Goal: Transaction & Acquisition: Purchase product/service

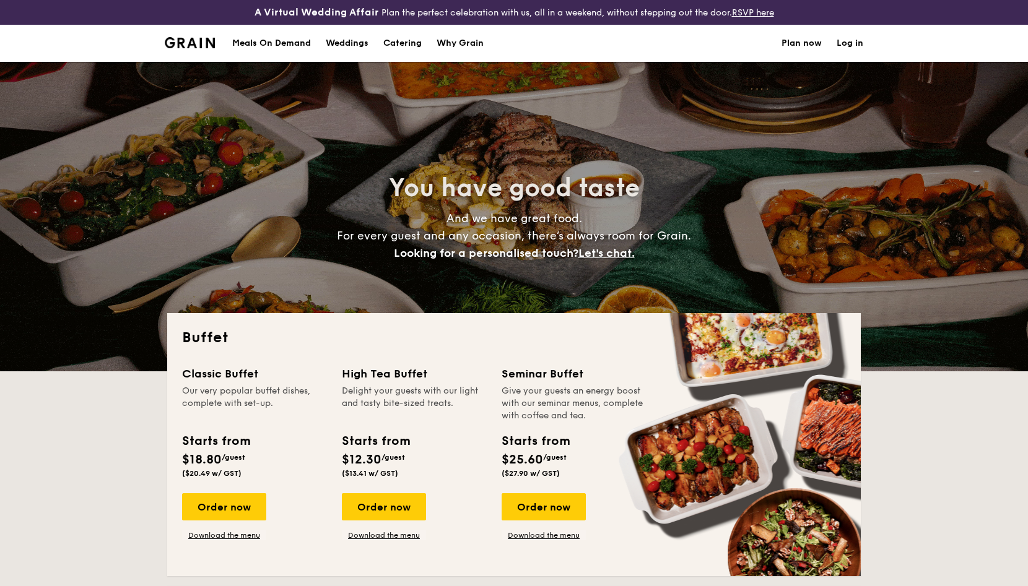
select select
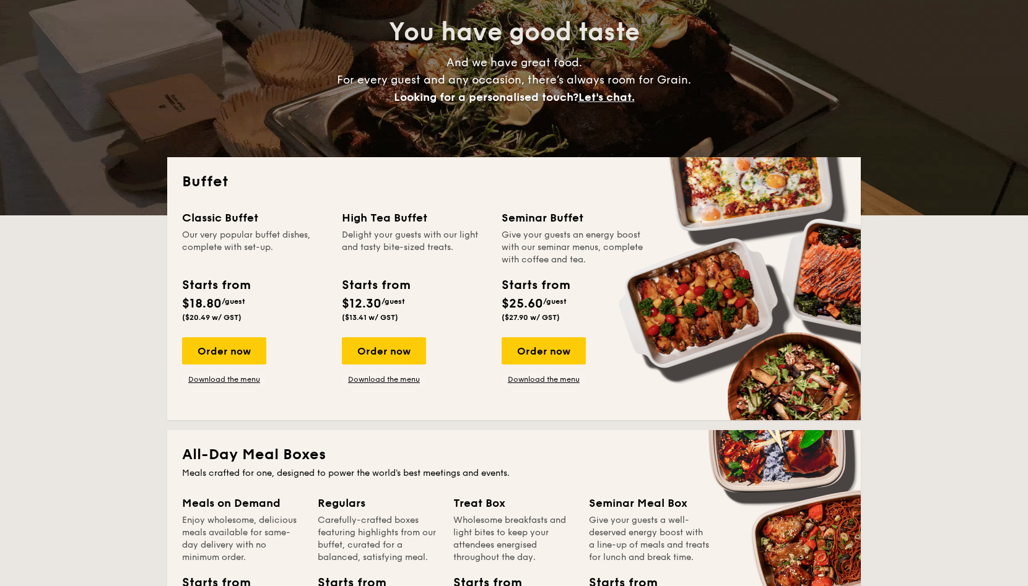
scroll to position [171, 0]
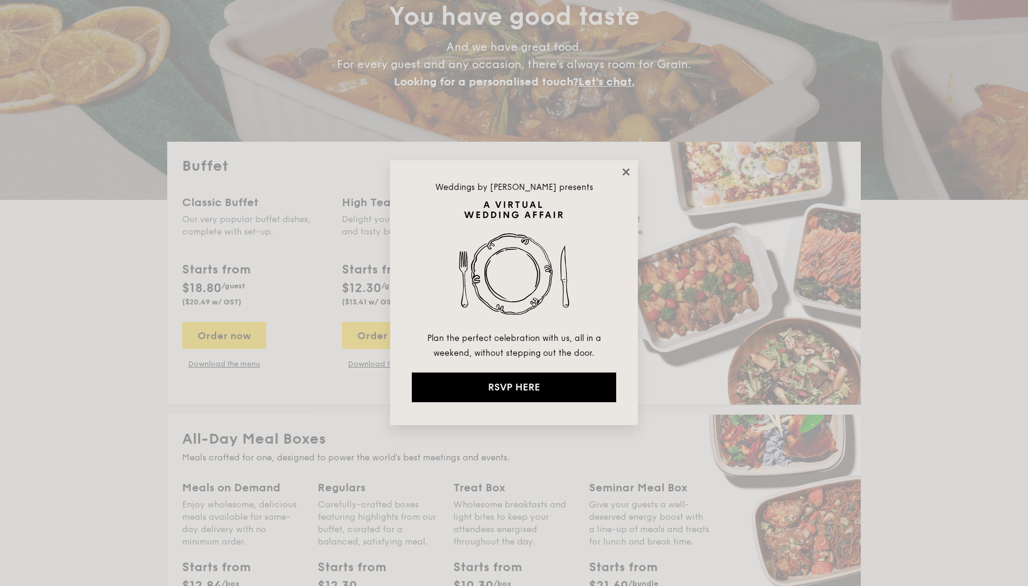
click at [628, 167] on icon at bounding box center [625, 172] width 11 height 11
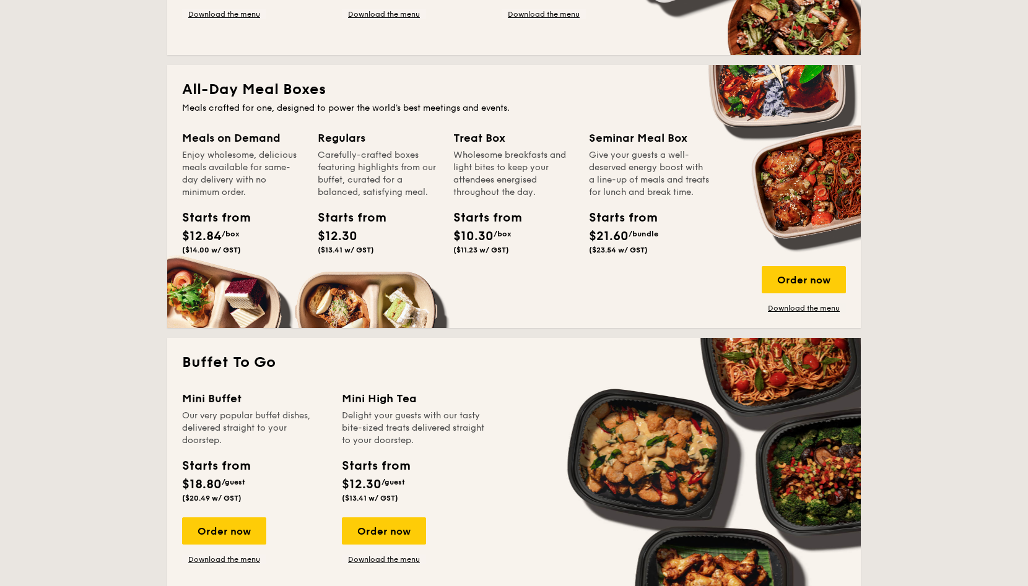
scroll to position [579, 0]
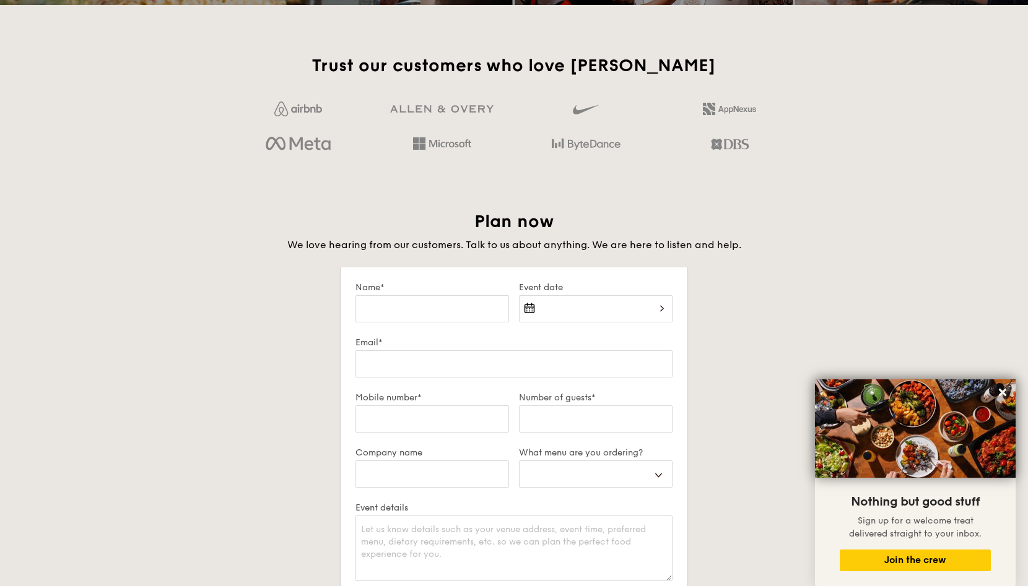
scroll to position [1979, 0]
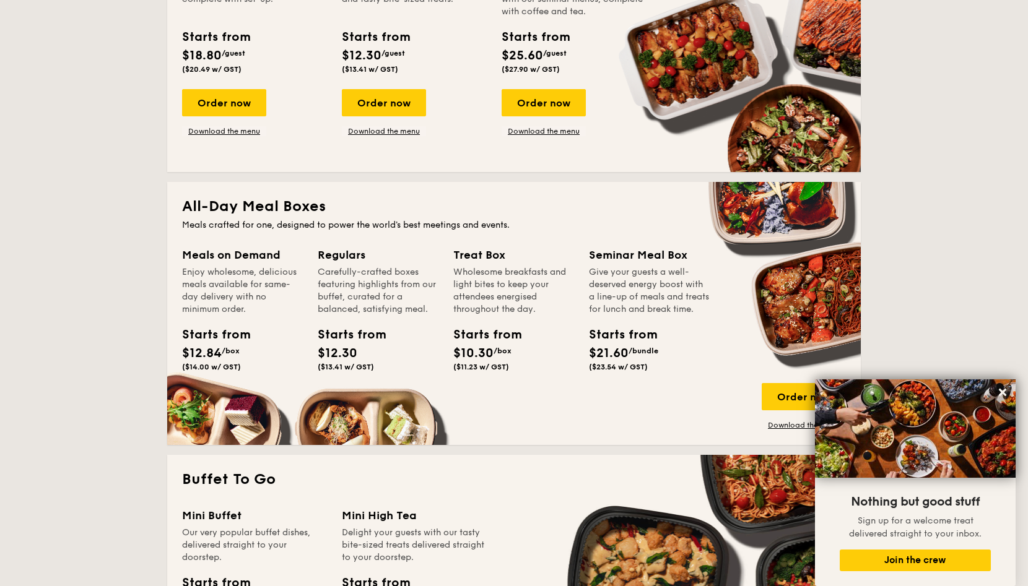
scroll to position [245, 0]
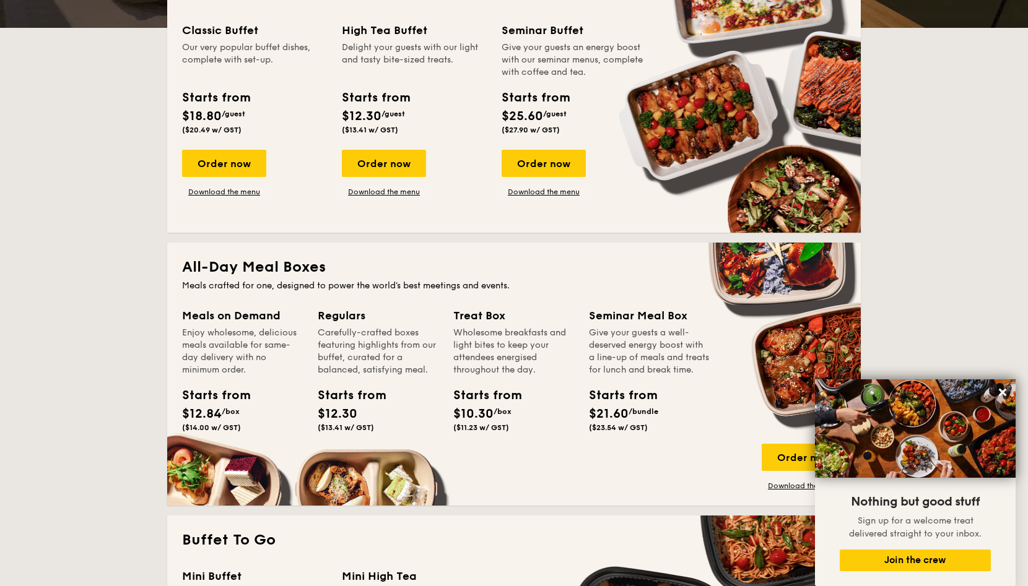
scroll to position [368, 0]
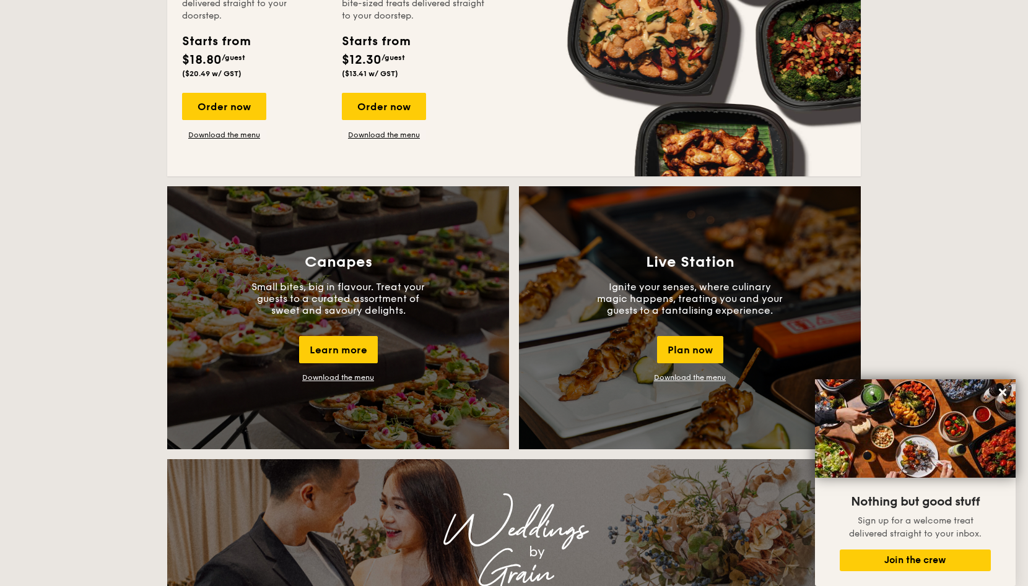
click at [163, 220] on div "Canapes Small bites, big in flavour. Treat your guests to a curated assortment …" at bounding box center [513, 322] width 703 height 273
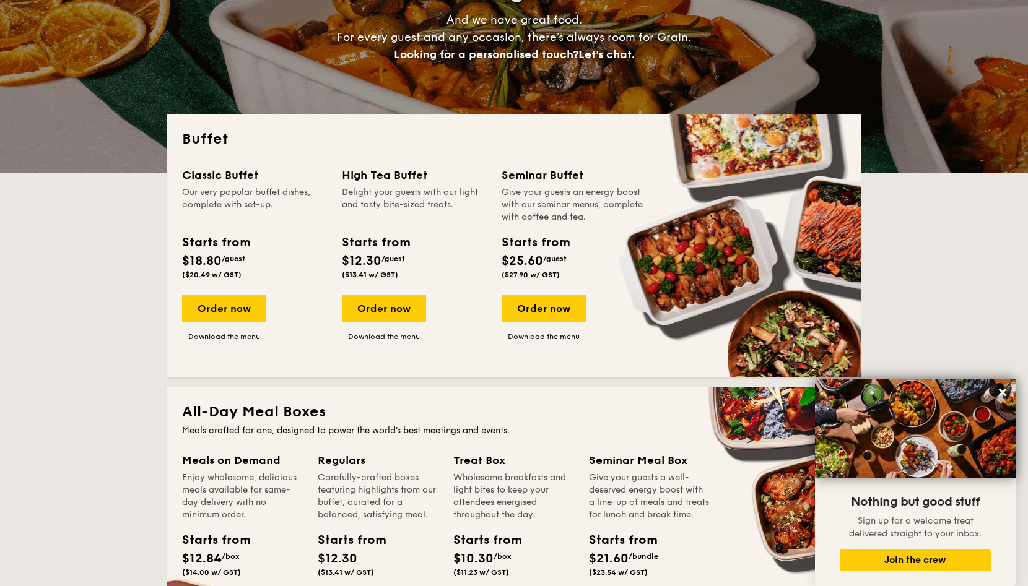
scroll to position [178, 0]
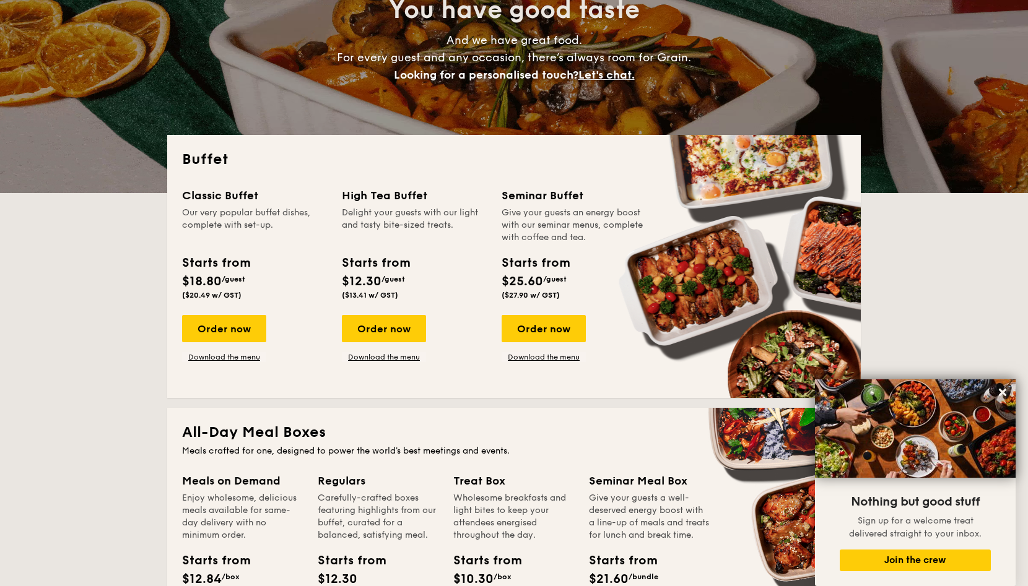
click at [175, 282] on div "Buffet Classic Buffet Our very popular buffet dishes, complete with set-up. Sta…" at bounding box center [513, 266] width 693 height 263
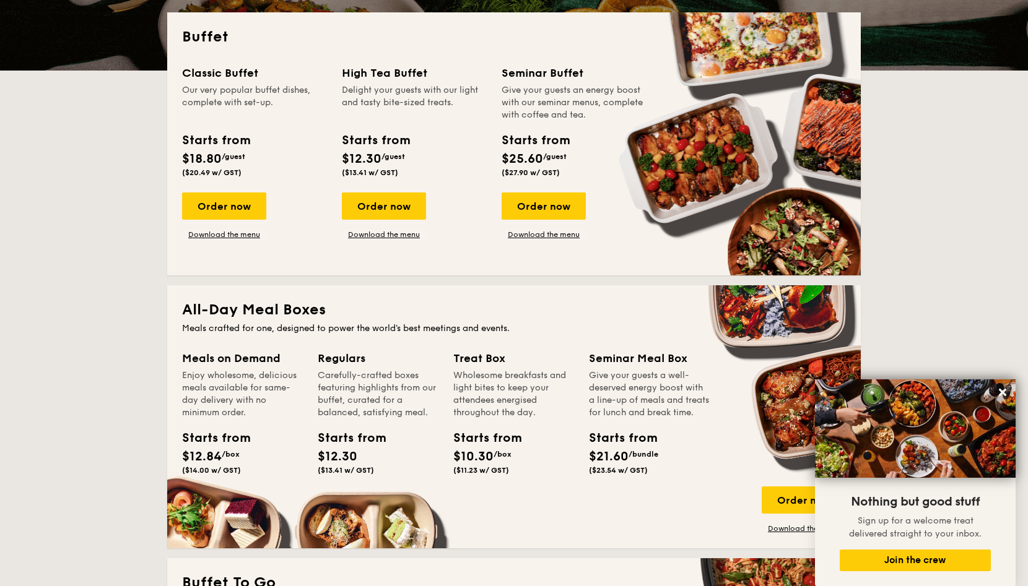
scroll to position [311, 0]
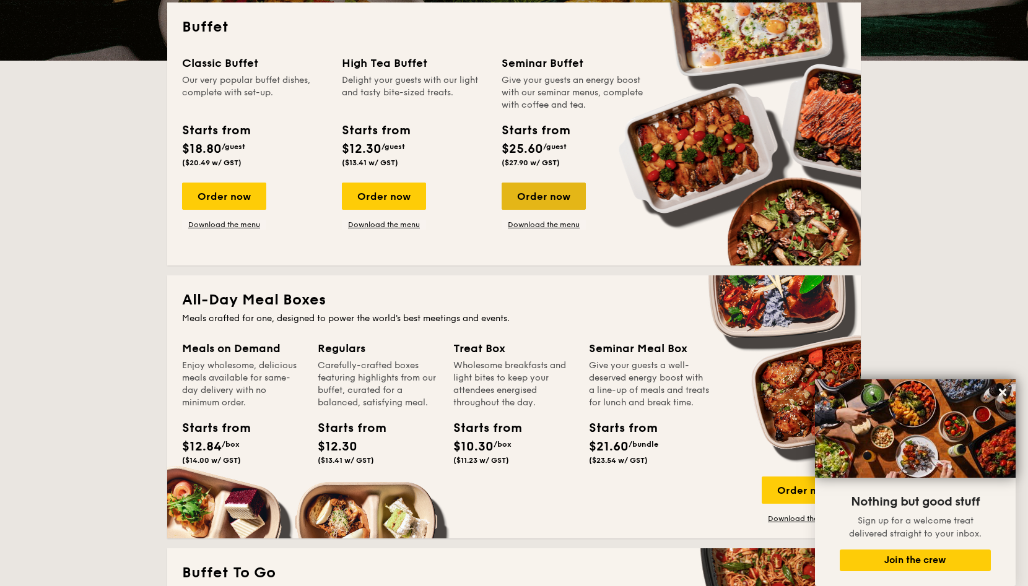
click at [539, 201] on div "Order now" at bounding box center [543, 196] width 84 height 27
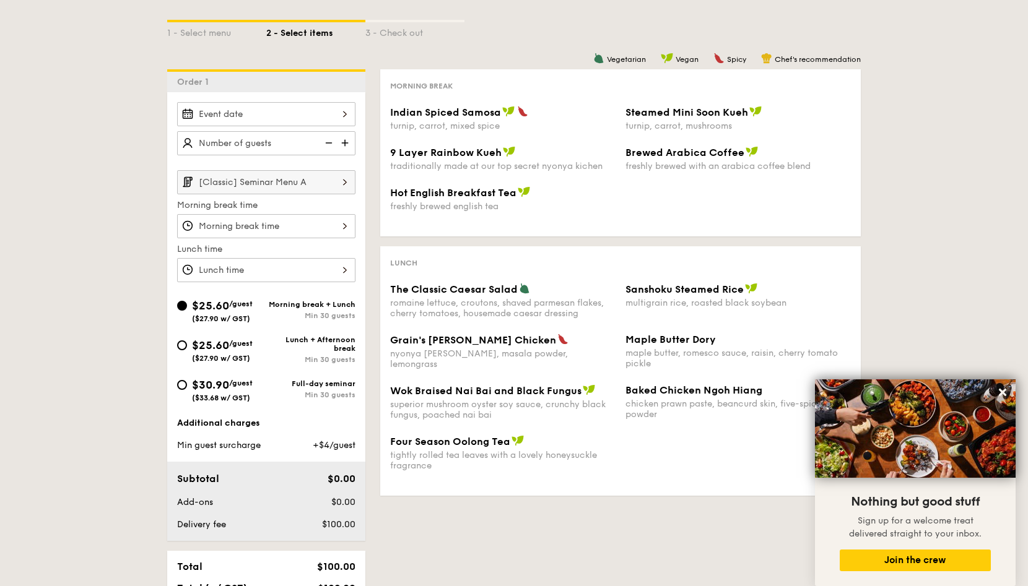
scroll to position [259, 0]
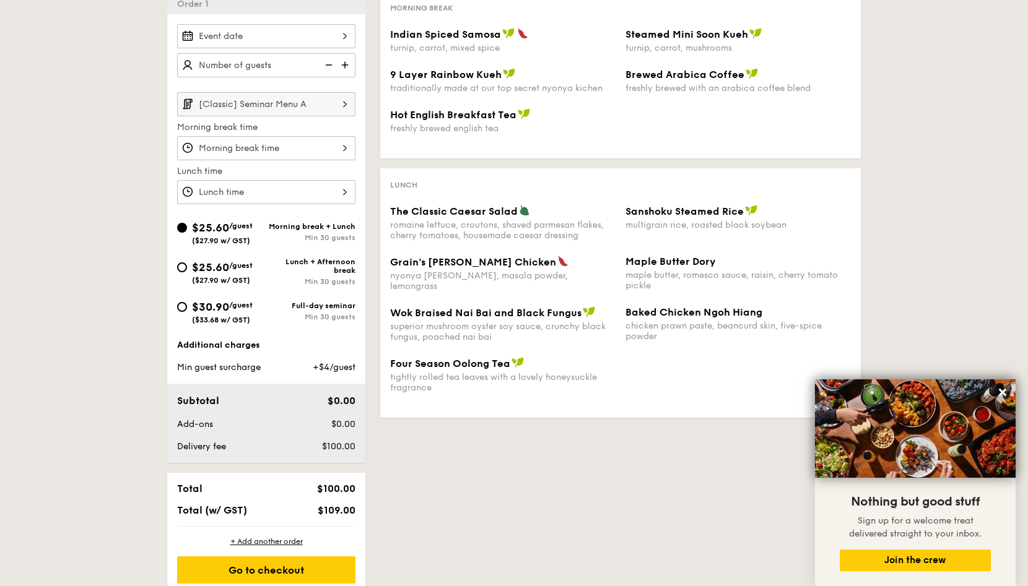
select select
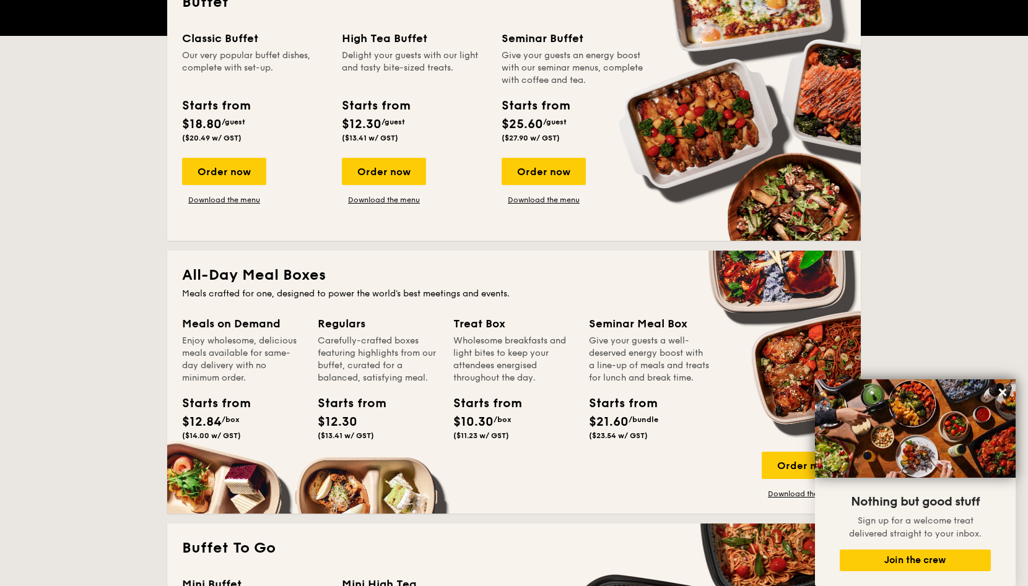
scroll to position [660, 0]
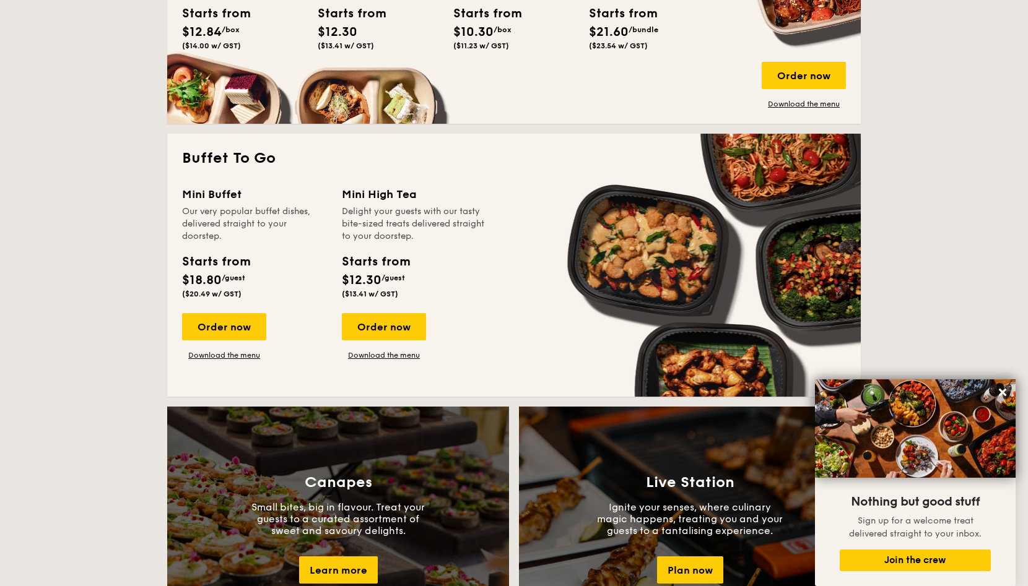
scroll to position [730, 0]
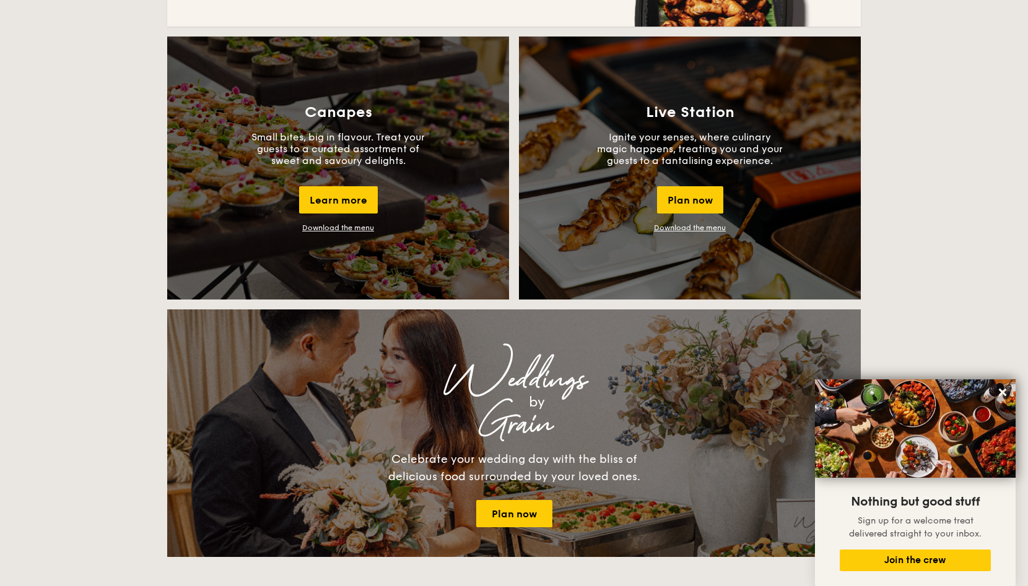
scroll to position [1049, 0]
